Goal: Task Accomplishment & Management: Manage account settings

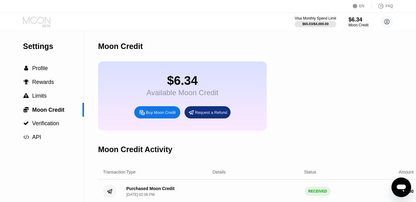
click at [36, 19] on icon at bounding box center [37, 22] width 28 height 11
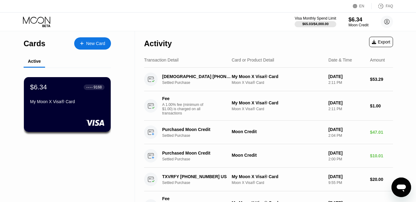
click at [96, 102] on div "My Moon X Visa® Card" at bounding box center [67, 101] width 74 height 5
